Goal: Register for event/course

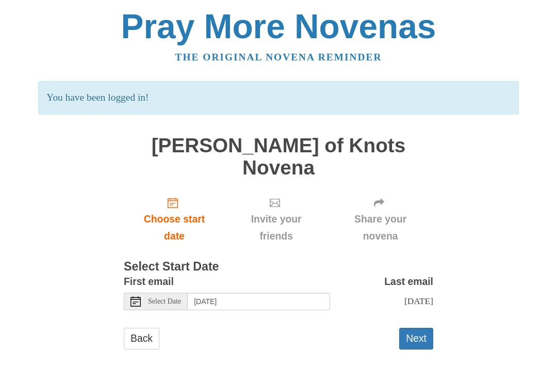
click at [189, 210] on span "Choose start date" at bounding box center [174, 227] width 80 height 34
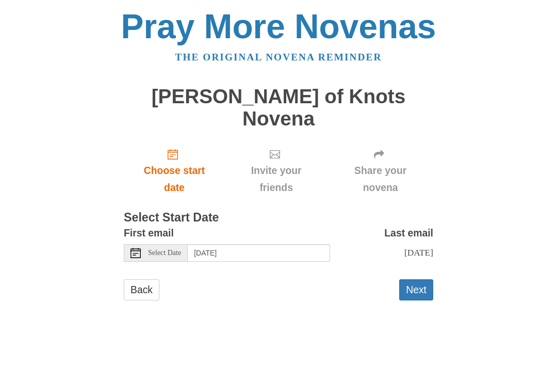
click at [173, 244] on div "Select Date" at bounding box center [156, 253] width 64 height 18
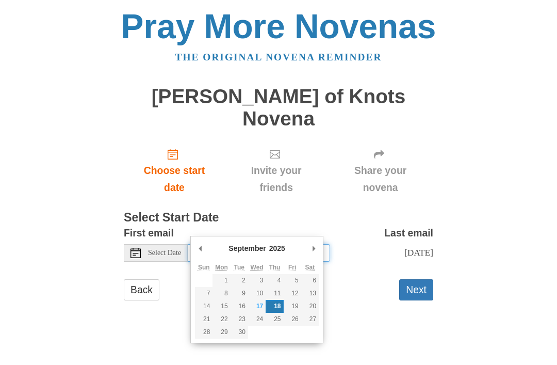
type input "Wednesday, September 17th"
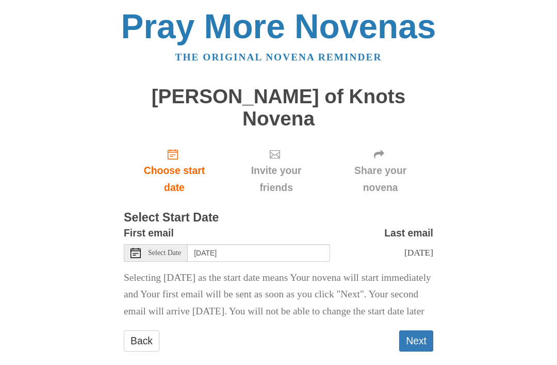
scroll to position [6, 0]
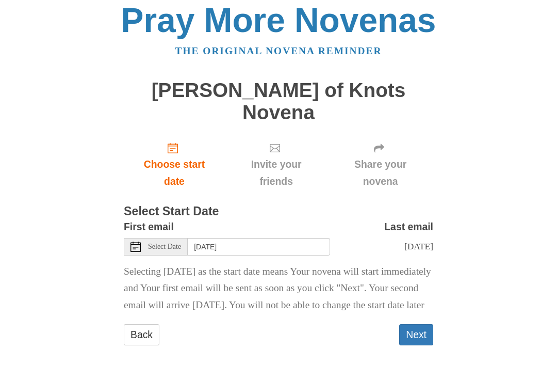
click at [405, 324] on button "Next" at bounding box center [416, 334] width 34 height 21
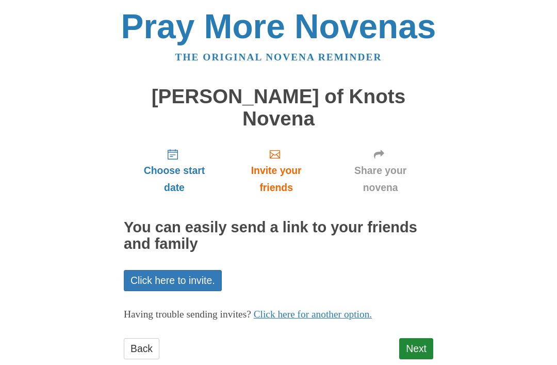
click at [198, 270] on link "Click here to invite." at bounding box center [173, 280] width 98 height 21
click at [412, 338] on link "Next" at bounding box center [416, 348] width 34 height 21
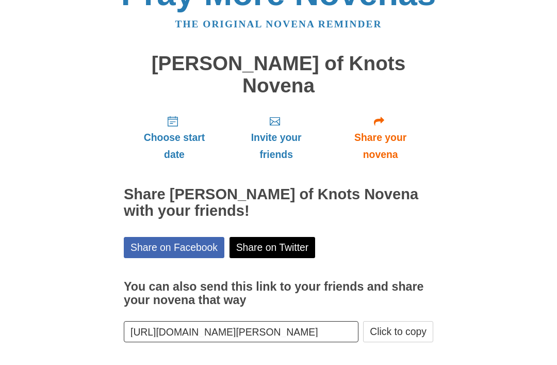
scroll to position [12, 0]
